Goal: Navigation & Orientation: Find specific page/section

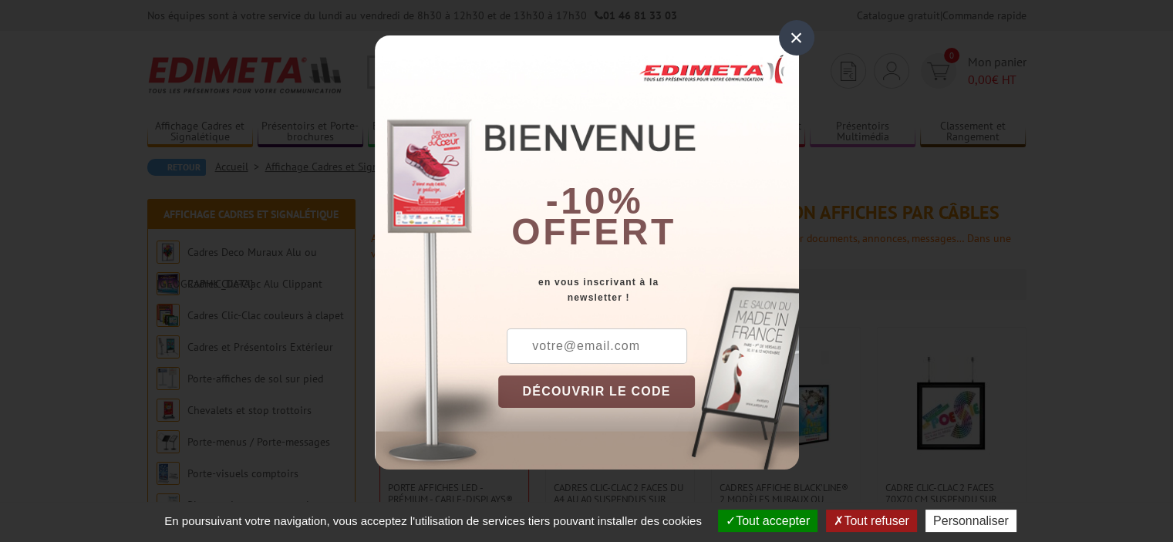
click at [798, 38] on div "×" at bounding box center [796, 37] width 35 height 35
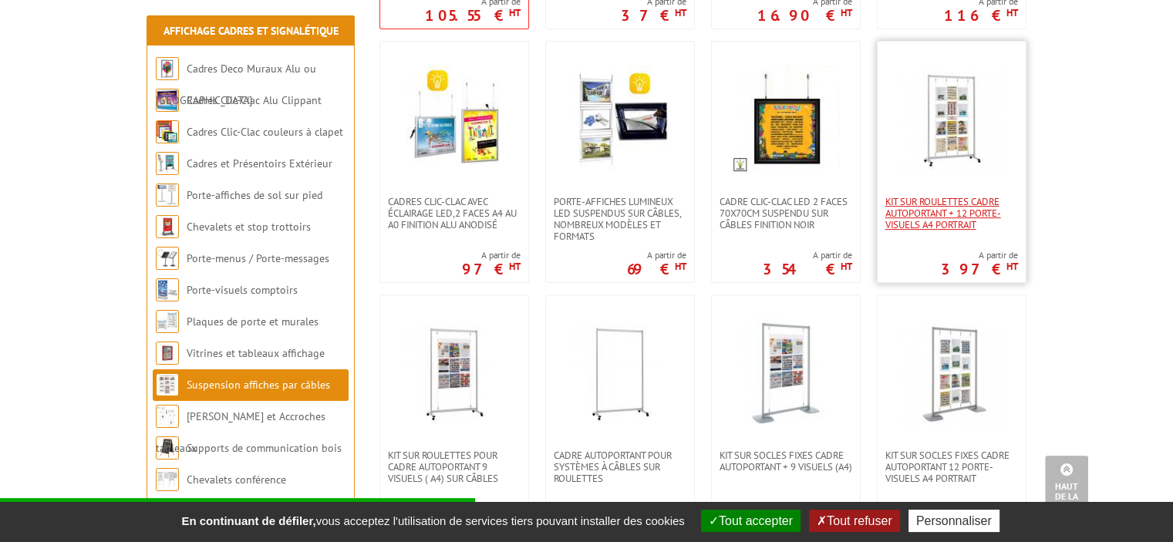
scroll to position [463, 0]
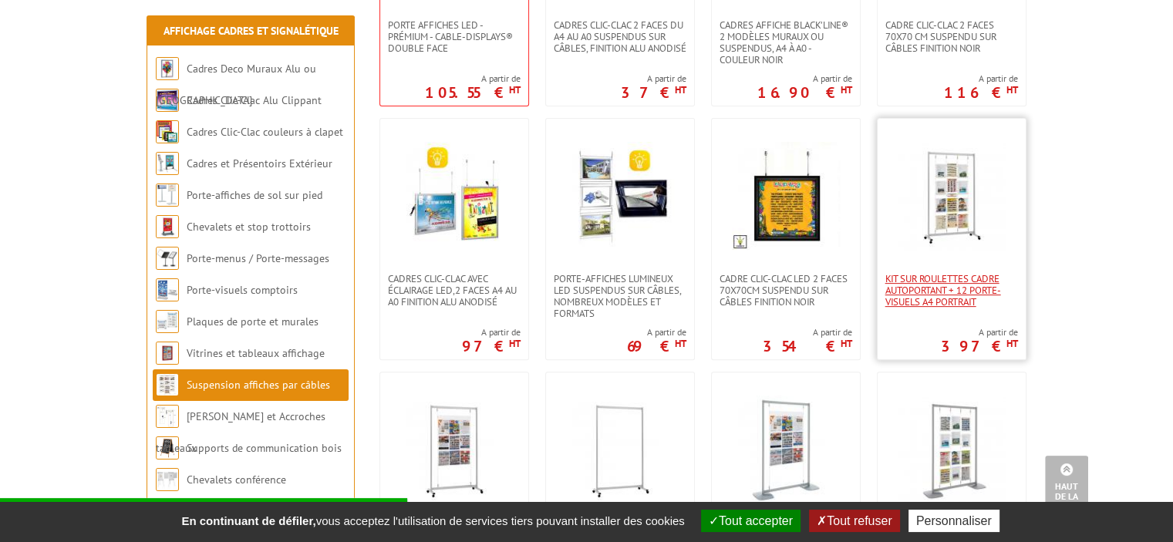
click at [953, 281] on span "Kit sur roulettes cadre autoportant + 12 porte-visuels A4 Portrait" at bounding box center [951, 290] width 133 height 35
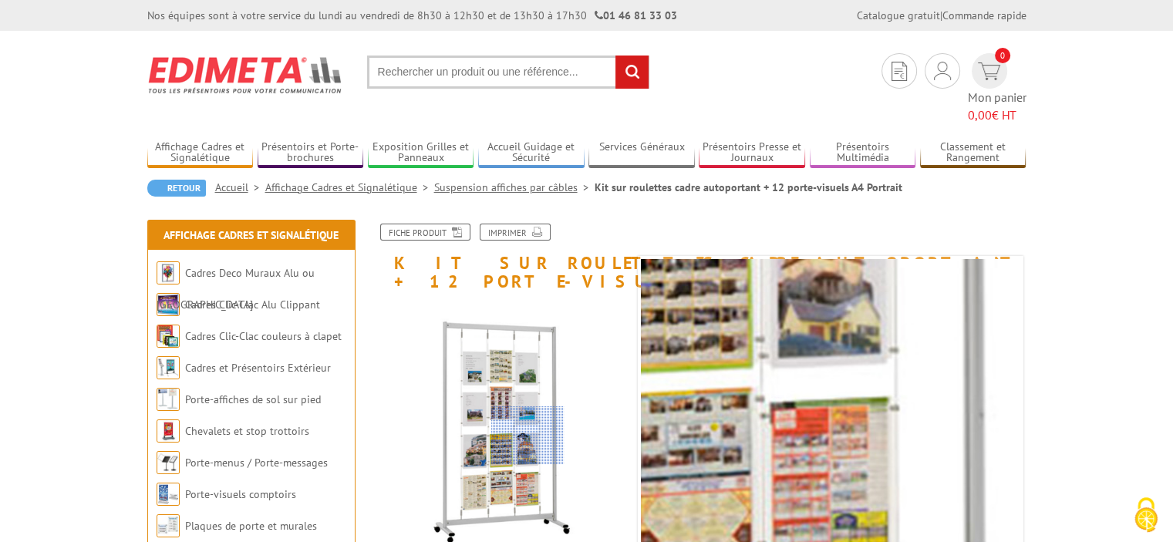
click at [528, 436] on div at bounding box center [527, 435] width 73 height 58
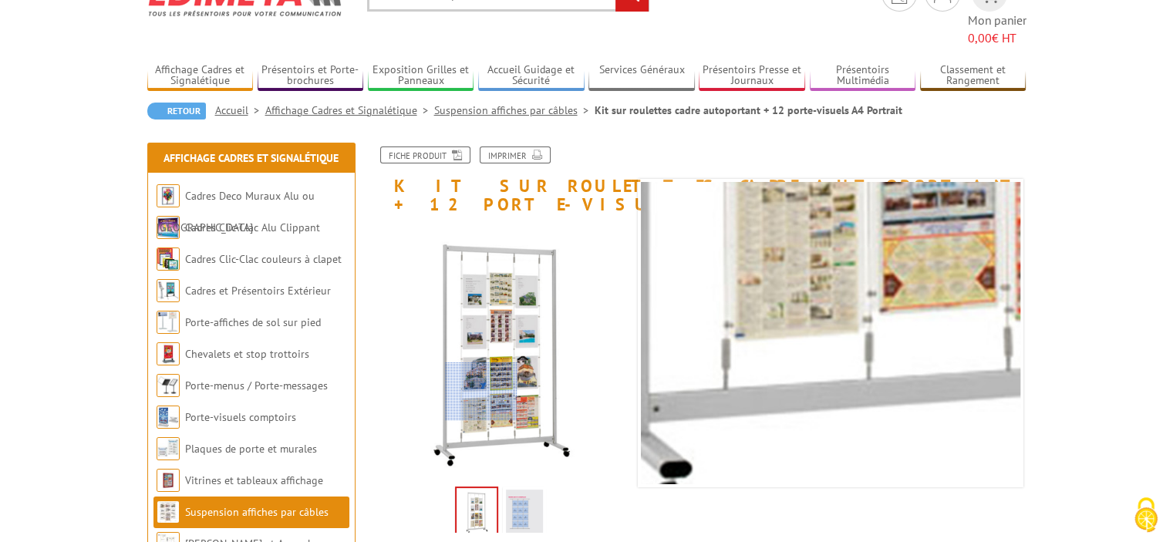
scroll to position [154, 0]
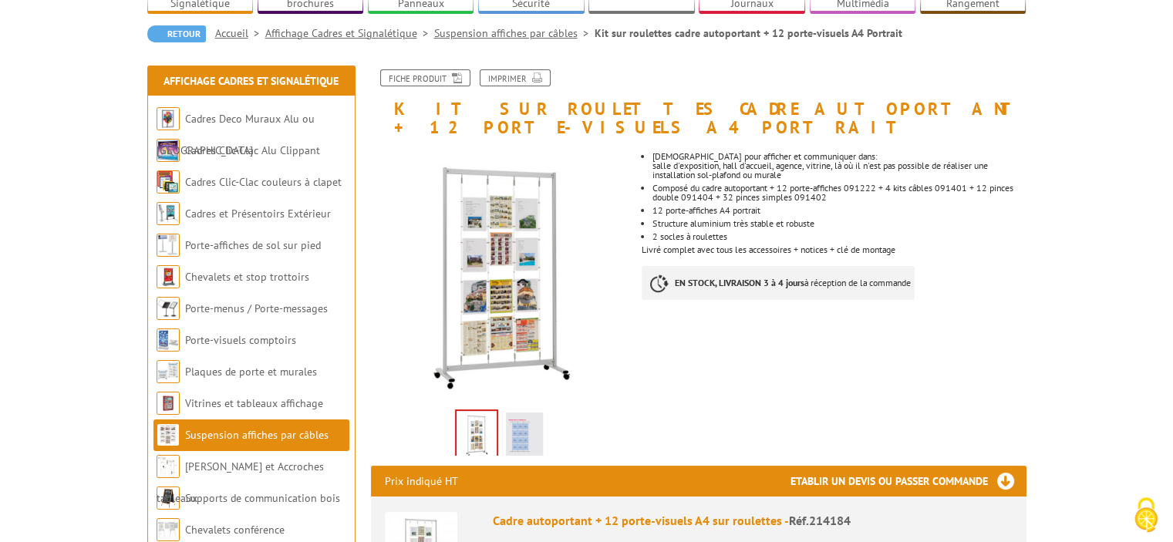
click at [525, 413] on img at bounding box center [524, 437] width 37 height 48
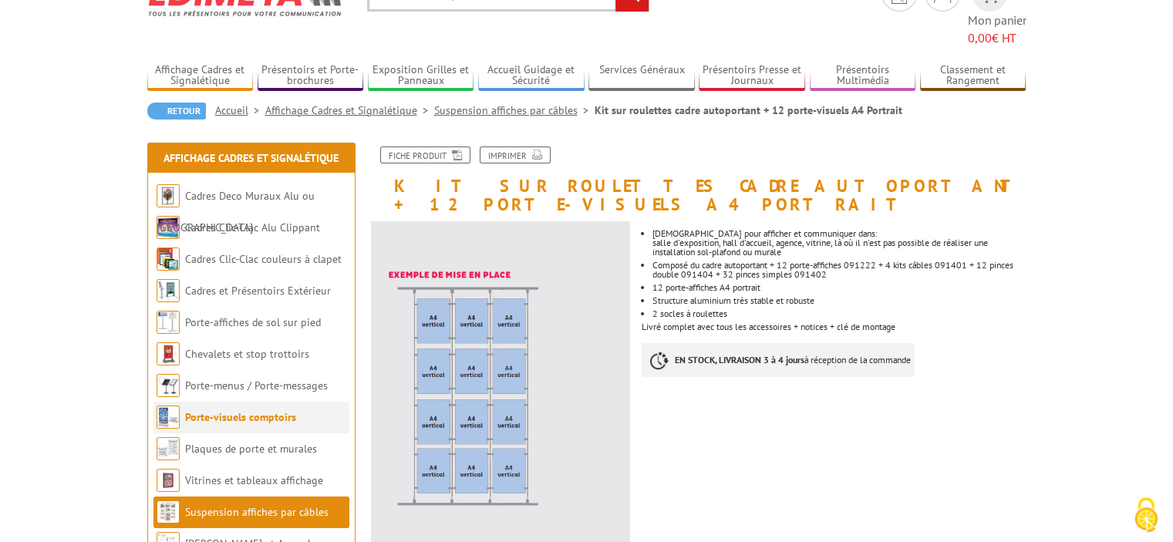
scroll to position [0, 0]
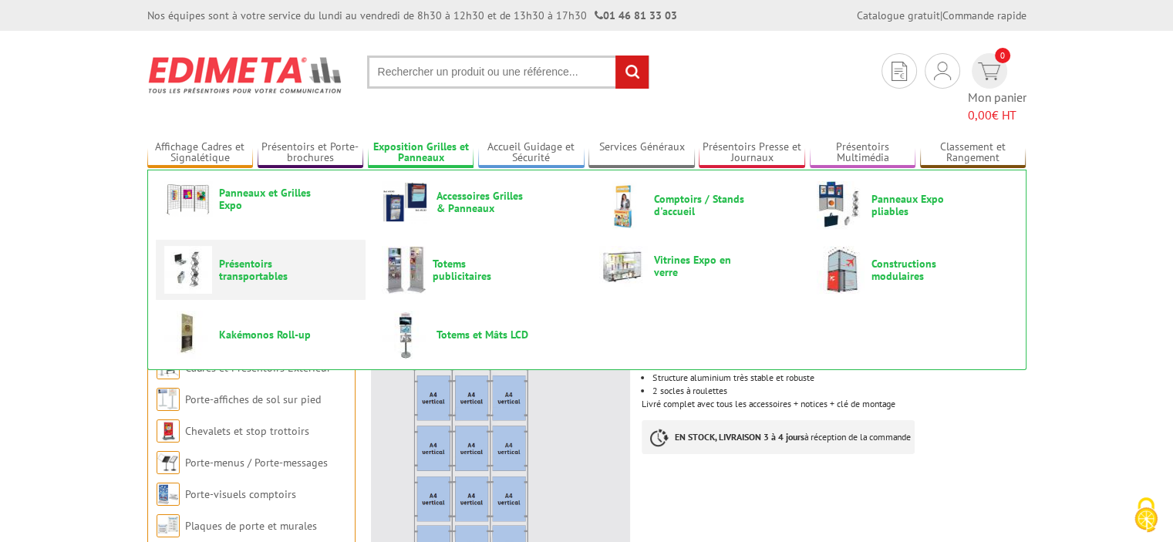
click at [240, 258] on span "Présentoirs transportables" at bounding box center [265, 270] width 93 height 25
